Goal: Task Accomplishment & Management: Manage account settings

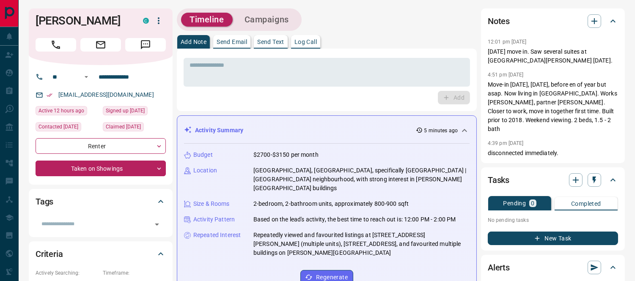
scroll to position [188, 0]
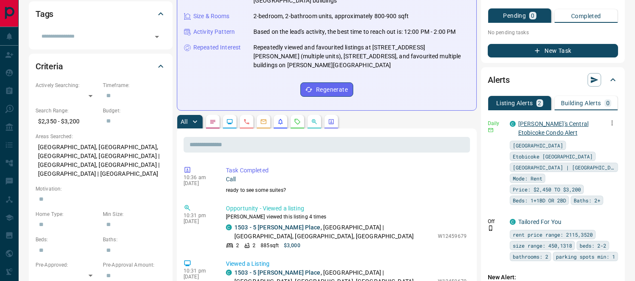
click at [535, 121] on link "[PERSON_NAME]'s Central Etobicoke Condo Alert" at bounding box center [553, 129] width 70 height 16
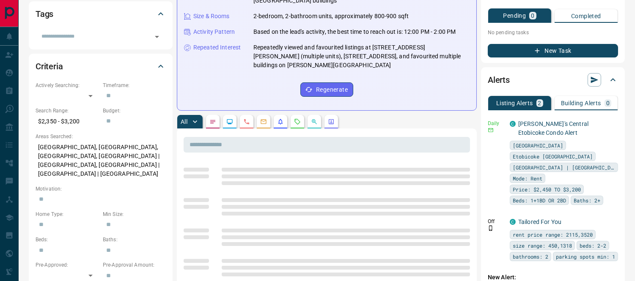
scroll to position [0, 0]
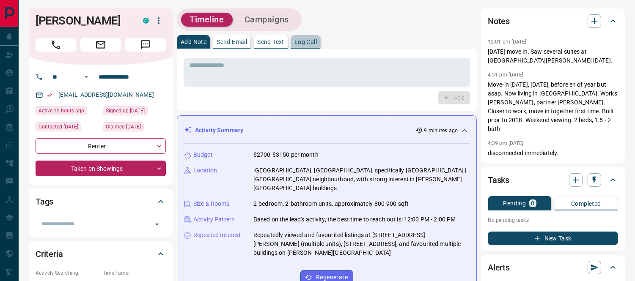
click at [301, 44] on p "Log Call" at bounding box center [306, 42] width 22 height 6
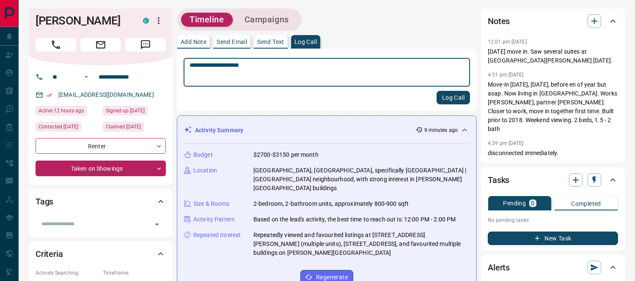
type textarea "**********"
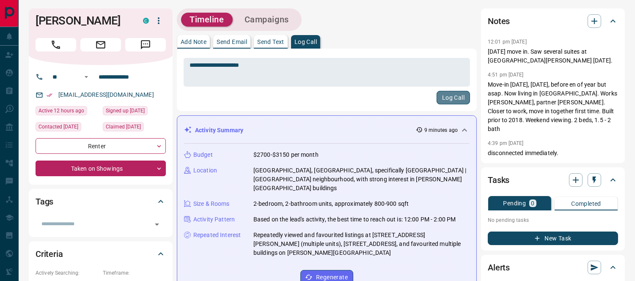
click at [443, 99] on button "Log Call" at bounding box center [453, 98] width 33 height 14
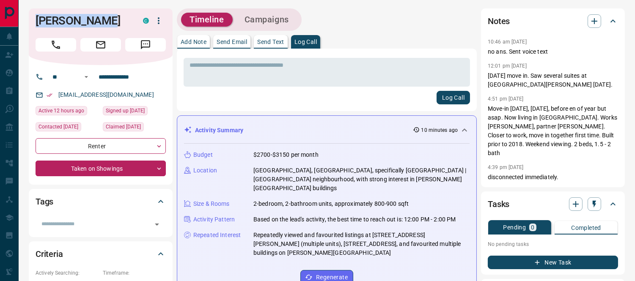
drag, startPoint x: 111, startPoint y: 19, endPoint x: 35, endPoint y: 18, distance: 76.6
click at [35, 18] on div "[PERSON_NAME] C" at bounding box center [101, 36] width 144 height 57
copy h1 "[PERSON_NAME]"
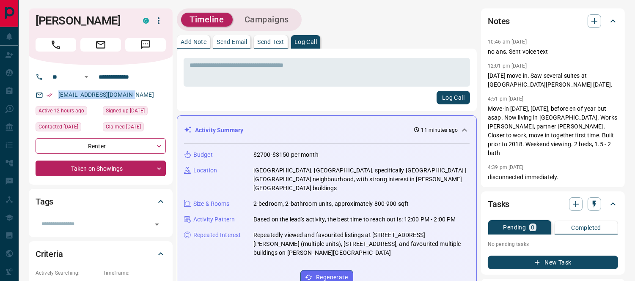
drag, startPoint x: 143, startPoint y: 92, endPoint x: 56, endPoint y: 95, distance: 87.2
click at [56, 95] on div "[EMAIL_ADDRESS][DOMAIN_NAME]" at bounding box center [101, 95] width 130 height 14
copy link "[EMAIL_ADDRESS][DOMAIN_NAME]"
drag, startPoint x: 154, startPoint y: 77, endPoint x: 95, endPoint y: 77, distance: 58.8
click at [95, 77] on input "**********" at bounding box center [128, 77] width 66 height 14
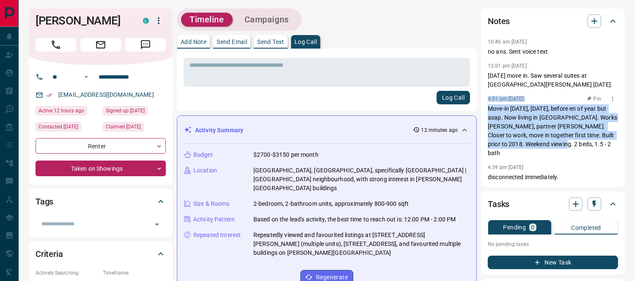
drag, startPoint x: 488, startPoint y: 100, endPoint x: 560, endPoint y: 147, distance: 85.9
click at [560, 147] on div "4:51 pm [DATE] Pin Move-in [DATE], [DATE], before en of year but asap. Now livi…" at bounding box center [553, 126] width 130 height 64
copy div "4:51 pm [DATE] Pin Move-in [DATE], [DATE], before en of year but asap. Now livi…"
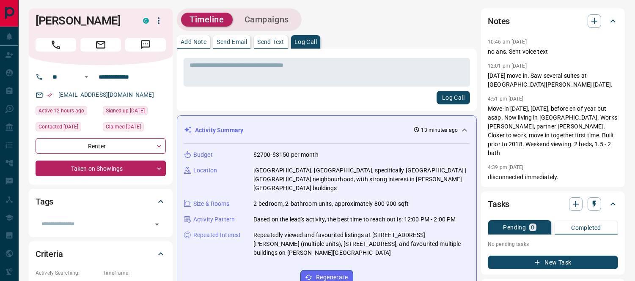
click at [322, 118] on div "Activity Summary 13 minutes ago Budget $2700-$3150 per month Location [GEOGRAPH…" at bounding box center [327, 207] width 300 height 183
